Goal: Transaction & Acquisition: Purchase product/service

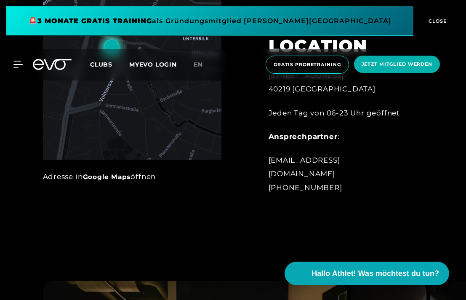
scroll to position [539, 0]
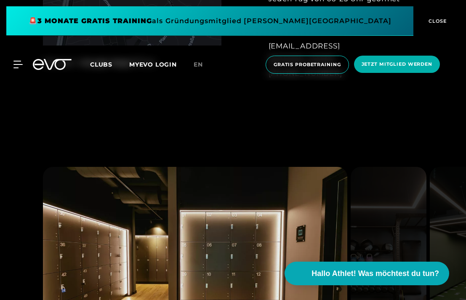
click at [108, 64] on span "Clubs" at bounding box center [101, 65] width 22 height 8
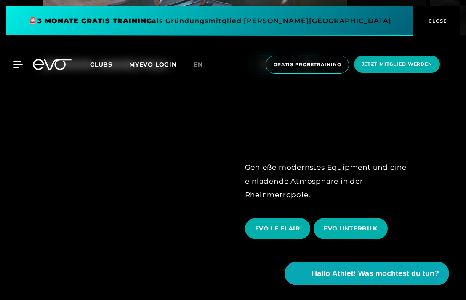
scroll to position [1278, 0]
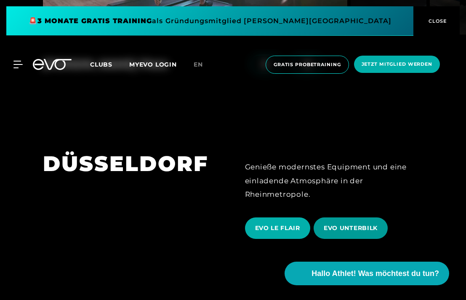
click at [351, 219] on span "EVO UNTERBILK" at bounding box center [351, 227] width 74 height 21
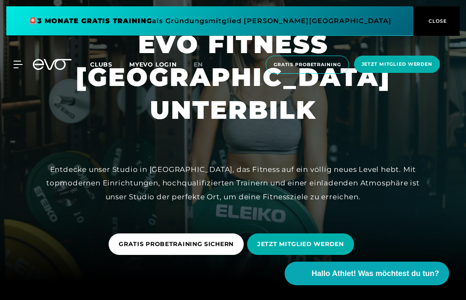
scroll to position [22, 0]
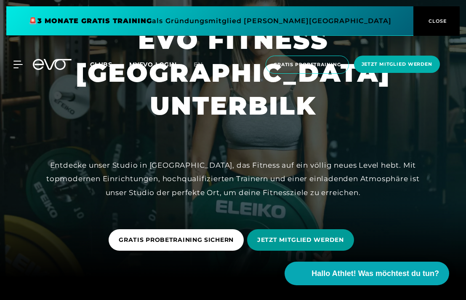
click at [283, 249] on span "JETZT MITGLIED WERDEN" at bounding box center [300, 239] width 107 height 21
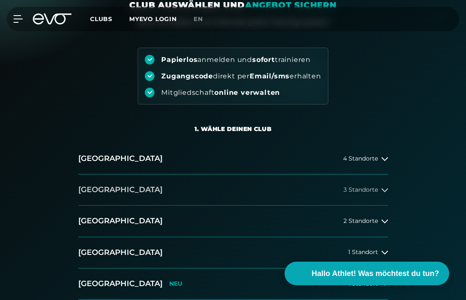
scroll to position [126, 0]
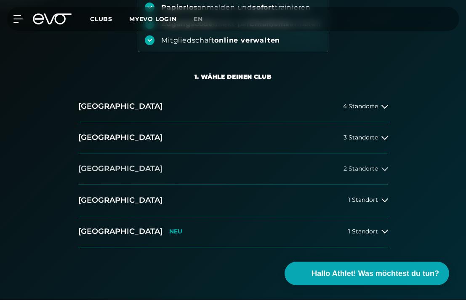
click at [374, 166] on span "2 Standorte" at bounding box center [361, 169] width 35 height 6
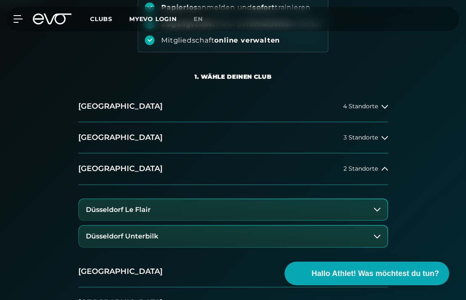
click at [281, 236] on button "Düsseldorf Unterbilk" at bounding box center [233, 236] width 308 height 21
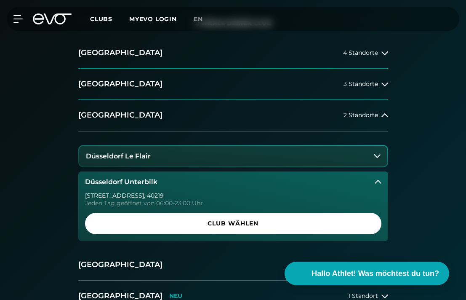
scroll to position [192, 0]
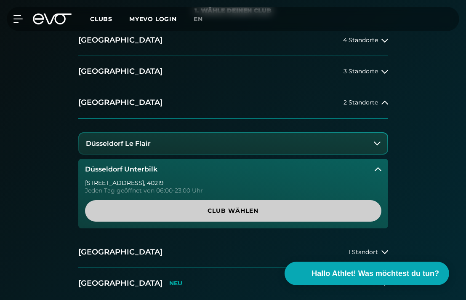
click at [277, 207] on span "Club wählen" at bounding box center [233, 210] width 276 height 9
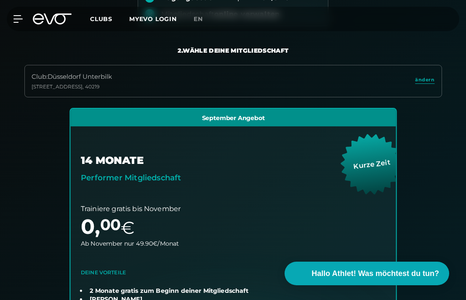
scroll to position [94, 0]
